Goal: Find specific page/section: Find specific page/section

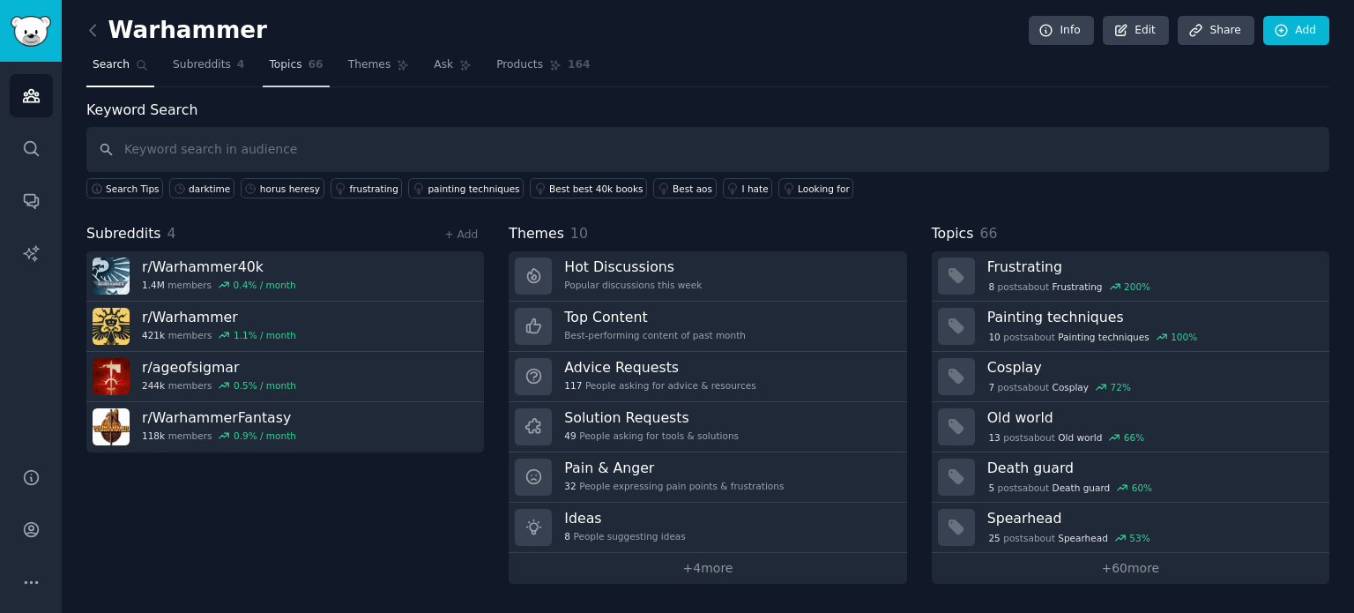
click at [275, 76] on link "Topics 66" at bounding box center [296, 69] width 66 height 36
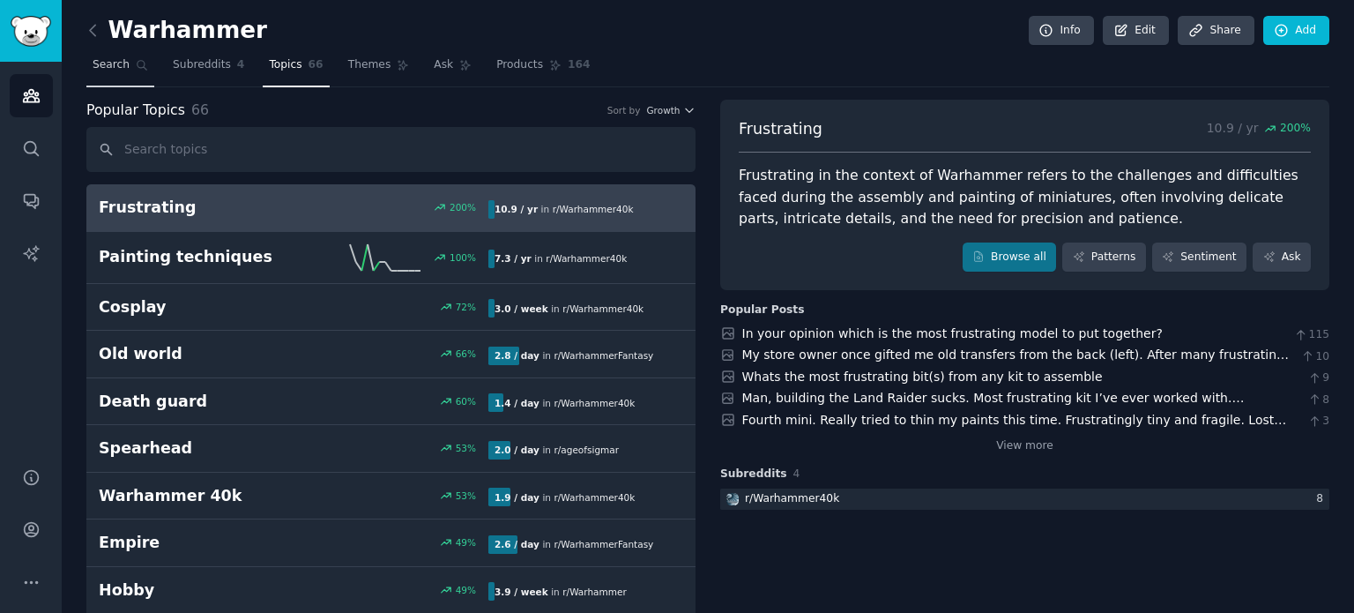
click at [116, 60] on span "Search" at bounding box center [111, 65] width 37 height 16
